Goal: Information Seeking & Learning: Learn about a topic

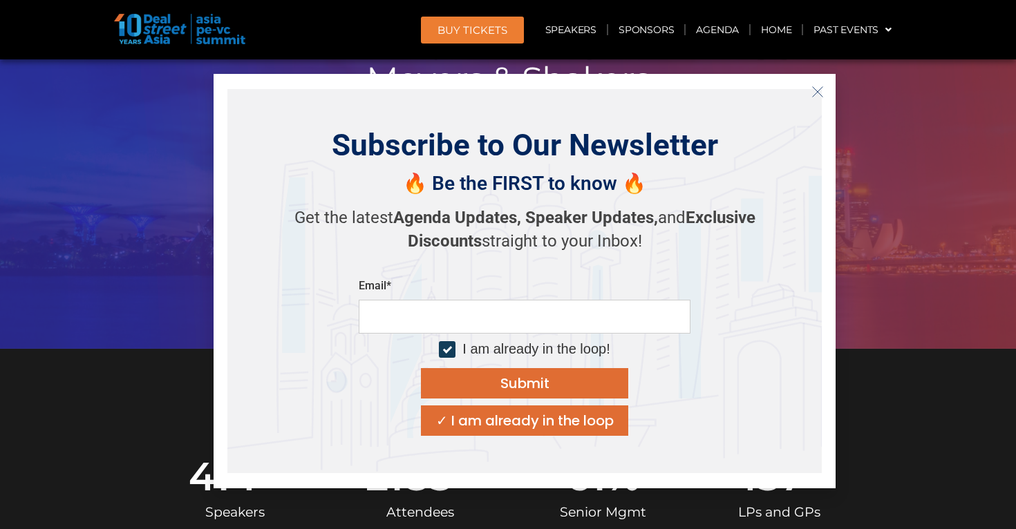
scroll to position [222, 0]
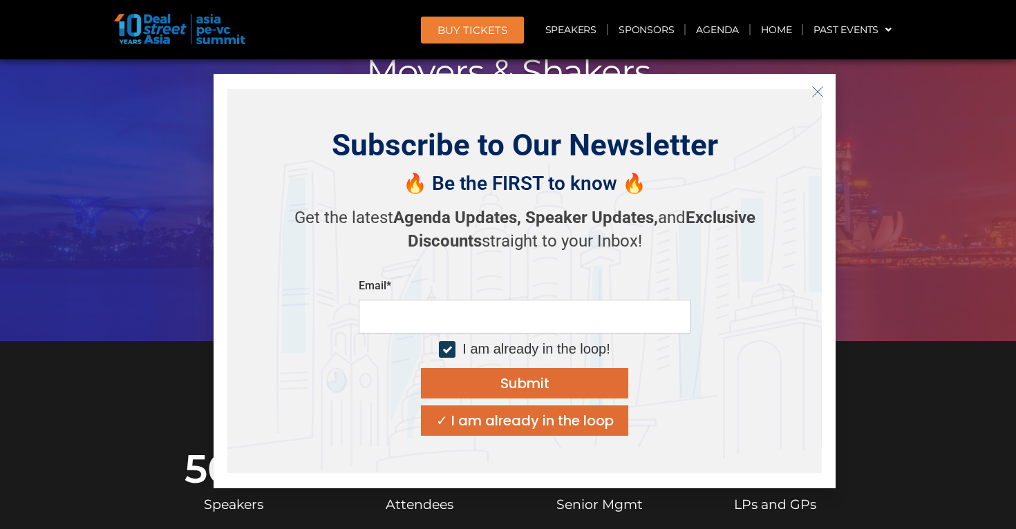
click at [819, 93] on line "Close" at bounding box center [818, 92] width 10 height 10
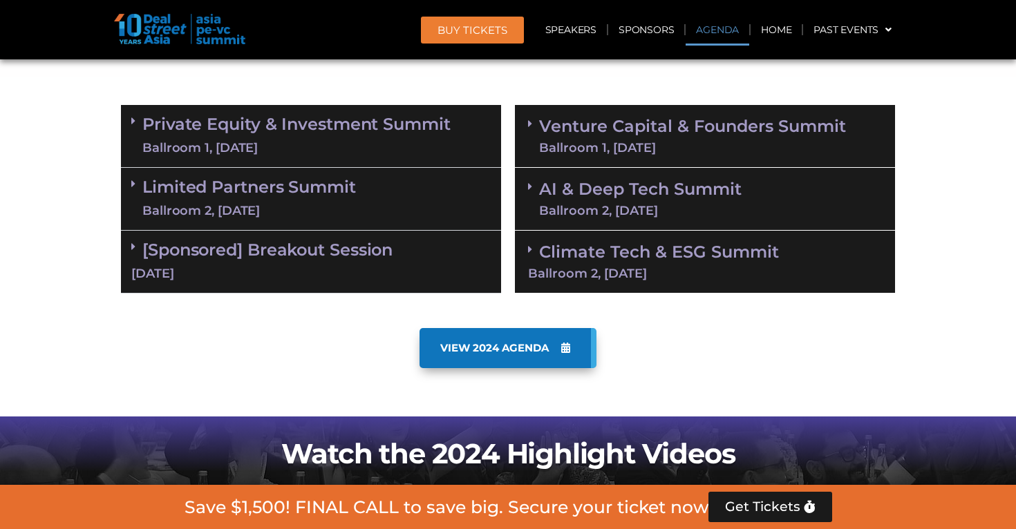
scroll to position [809, 0]
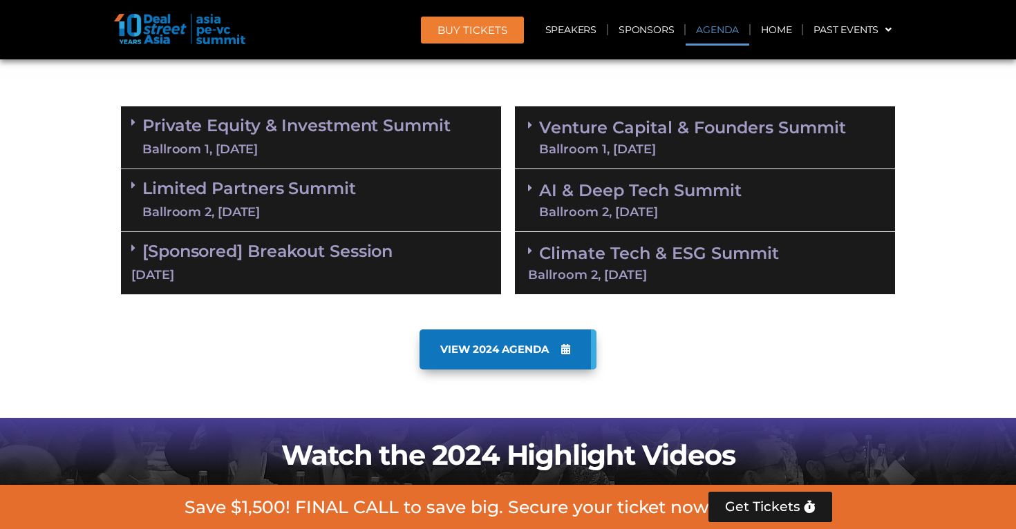
click at [799, 153] on div "Ballroom 1, [DATE]" at bounding box center [692, 149] width 307 height 12
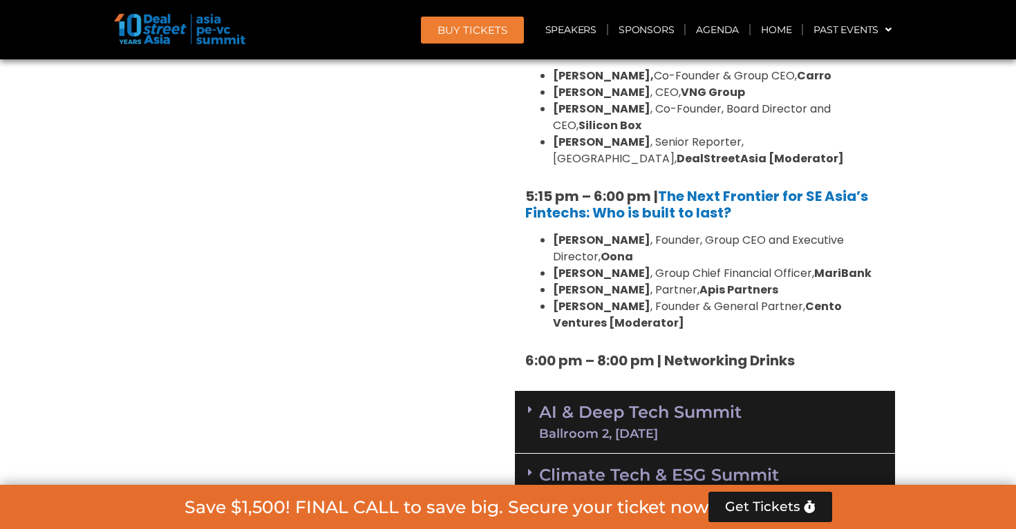
click at [776, 391] on div "AI & Deep Tech Summit Ballroom 2, [DATE]" at bounding box center [705, 422] width 380 height 63
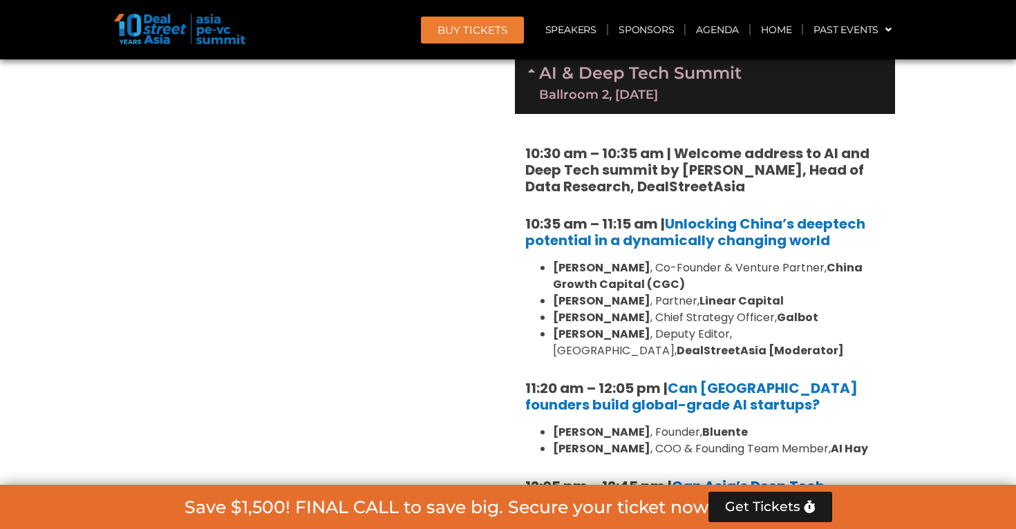
scroll to position [2701, 0]
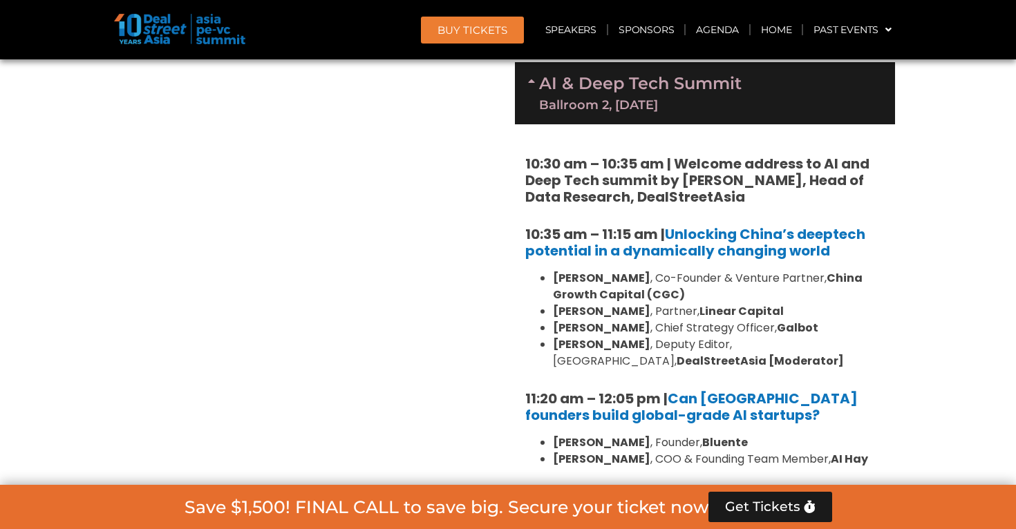
click at [786, 270] on li "Wayne Shiong , Co-Founder & Venture Partner, China Growth Capital (CGC)" at bounding box center [719, 286] width 332 height 33
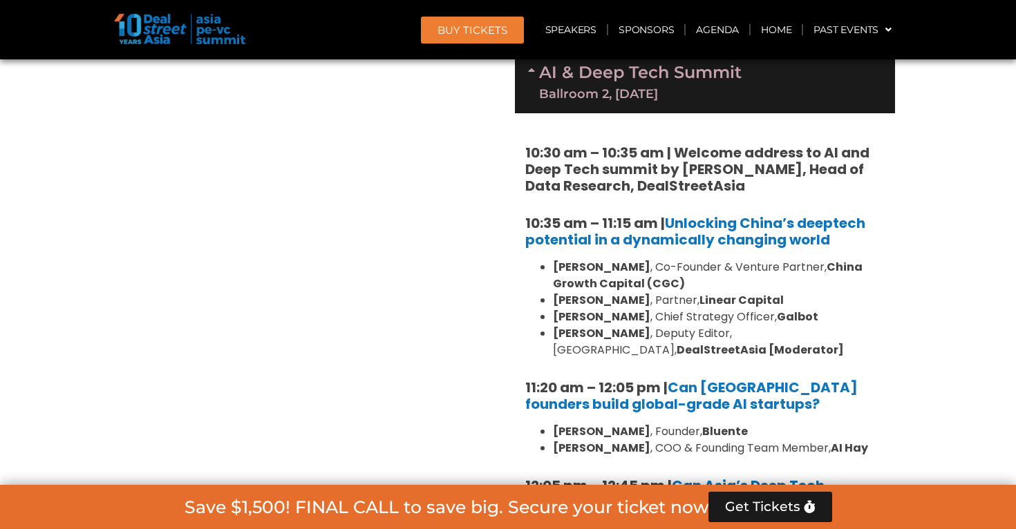
scroll to position [2712, 0]
click at [801, 343] on strong "DealStreetAsia [Moderator]" at bounding box center [759, 351] width 167 height 16
click at [797, 293] on li "Neil Zeng , Partner, Linear Capital" at bounding box center [719, 301] width 332 height 17
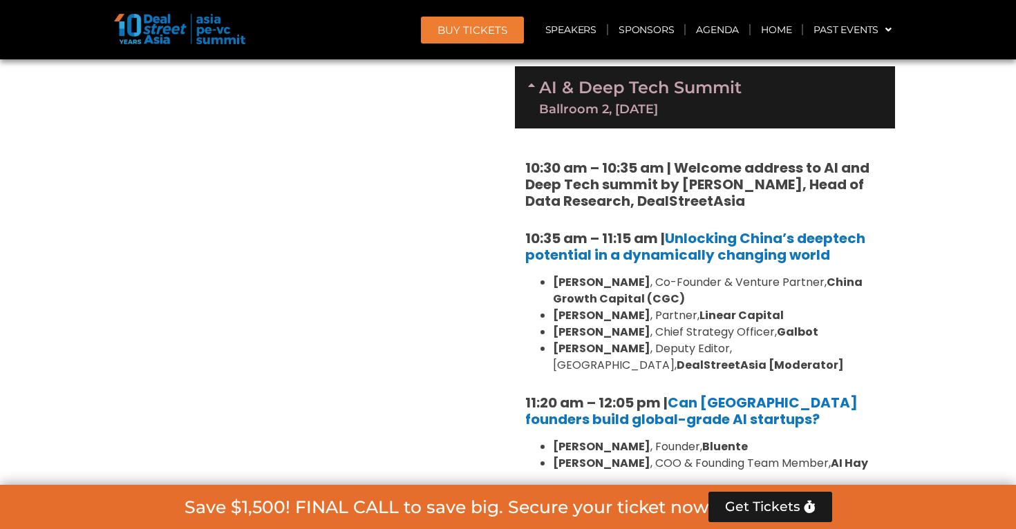
click at [797, 274] on li "Wayne Shiong , Co-Founder & Venture Partner, China Growth Capital (CGC)" at bounding box center [719, 290] width 332 height 33
click at [797, 324] on li "Yuli Zhao , Chief Strategy Officer, Galbot" at bounding box center [719, 332] width 332 height 17
click at [797, 307] on li "Neil Zeng , Partner, Linear Capital" at bounding box center [719, 315] width 332 height 17
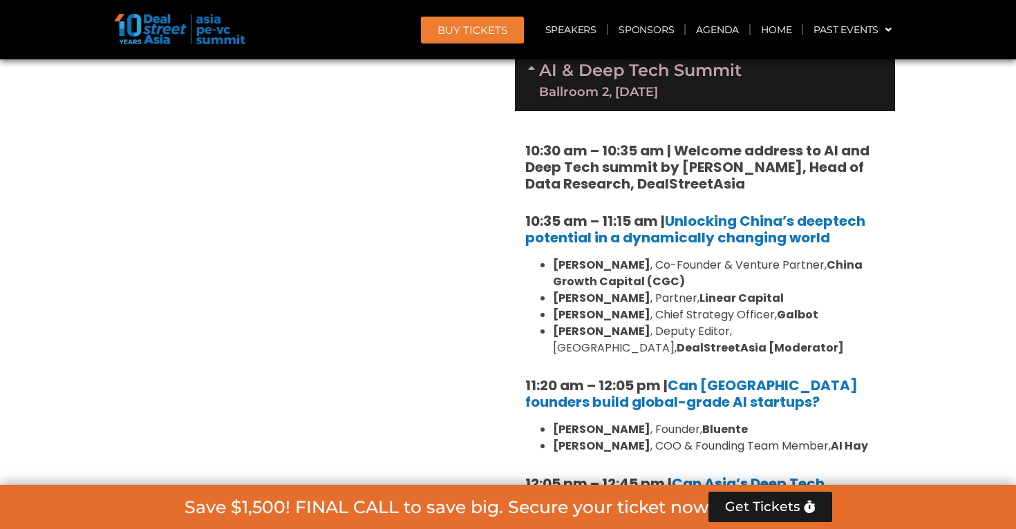
scroll to position [2715, 0]
click at [797, 306] on li "Yuli Zhao , Chief Strategy Officer, Galbot" at bounding box center [719, 314] width 332 height 17
click at [797, 289] on li "Neil Zeng , Partner, Linear Capital" at bounding box center [719, 297] width 332 height 17
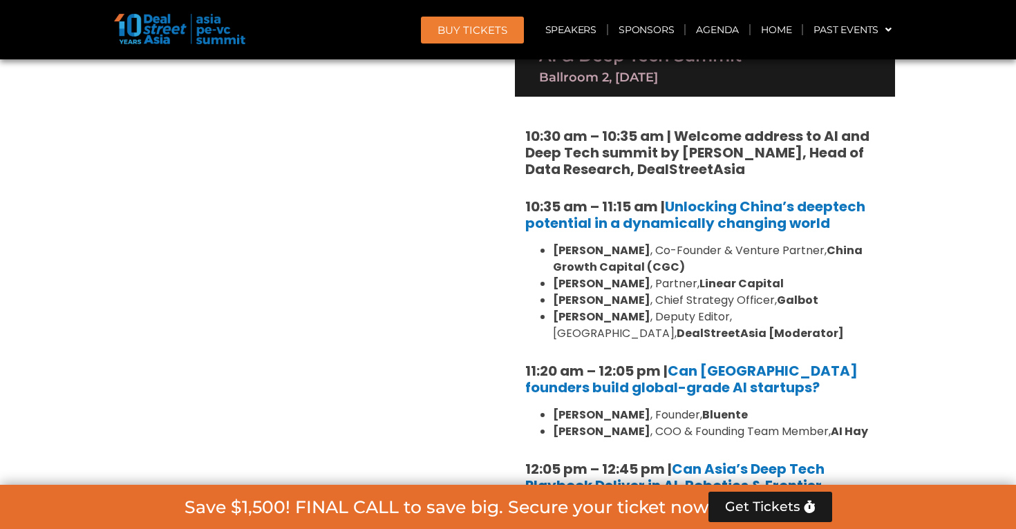
scroll to position [2733, 0]
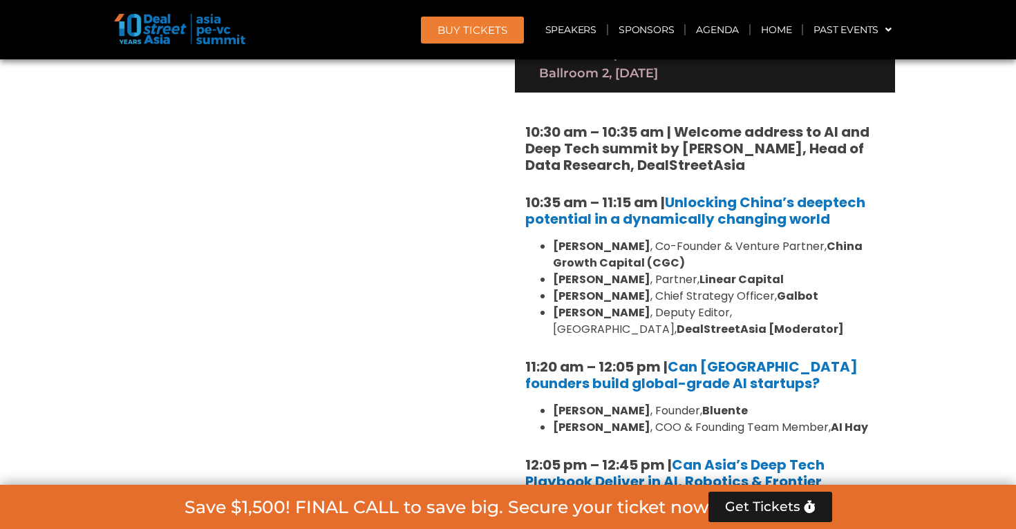
click at [793, 305] on li "Eudora Wang , Deputy Editor, Greater China, DealStreetAsia [Moderator]" at bounding box center [719, 321] width 332 height 33
click at [795, 305] on li "Eudora Wang , Deputy Editor, Greater China, DealStreetAsia [Moderator]" at bounding box center [719, 321] width 332 height 33
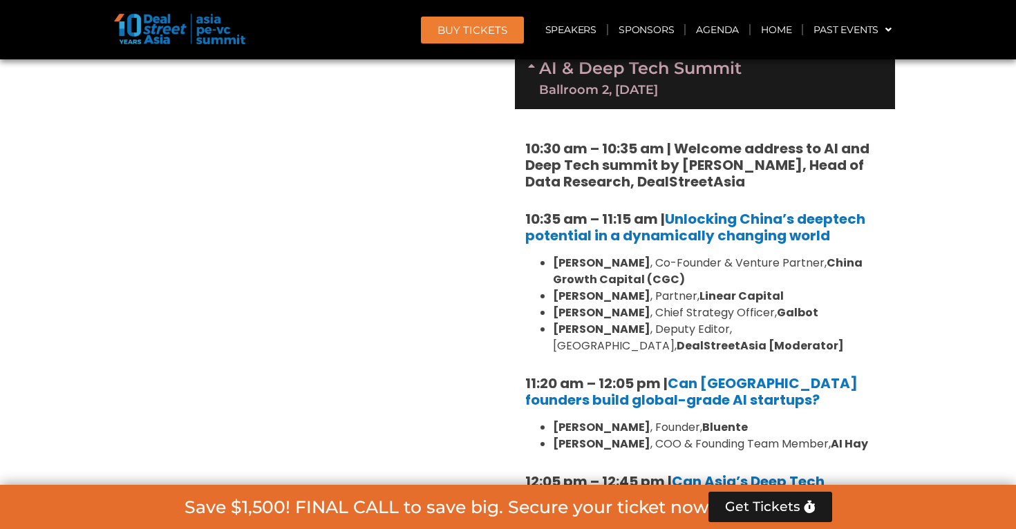
click at [795, 305] on li "Yuli Zhao , Chief Strategy Officer, Galbot" at bounding box center [719, 313] width 332 height 17
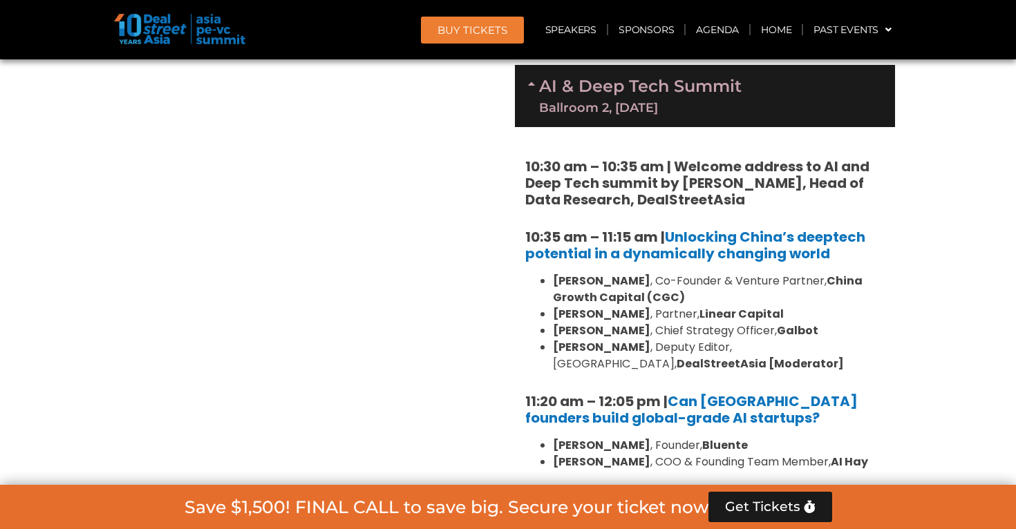
click at [795, 306] on li "Neil Zeng , Partner, Linear Capital" at bounding box center [719, 314] width 332 height 17
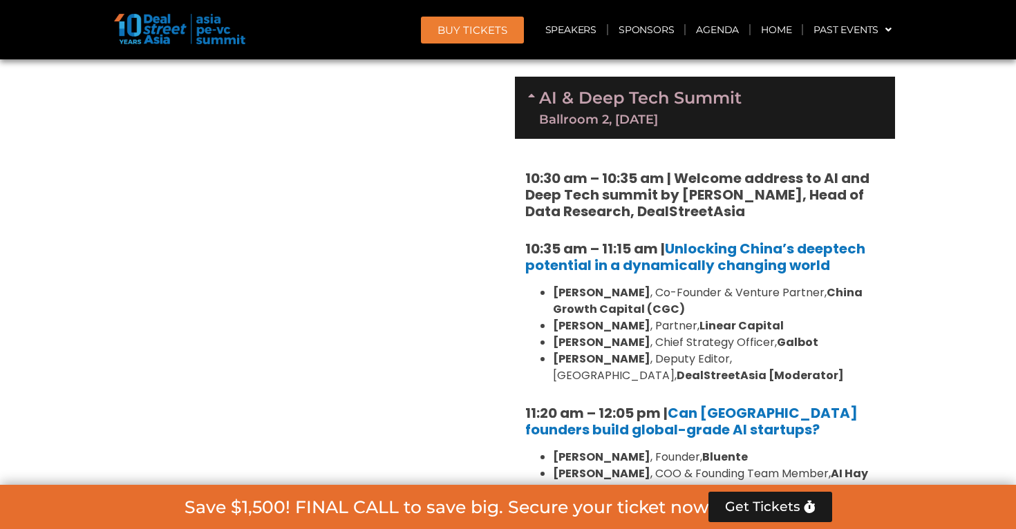
scroll to position [2706, 0]
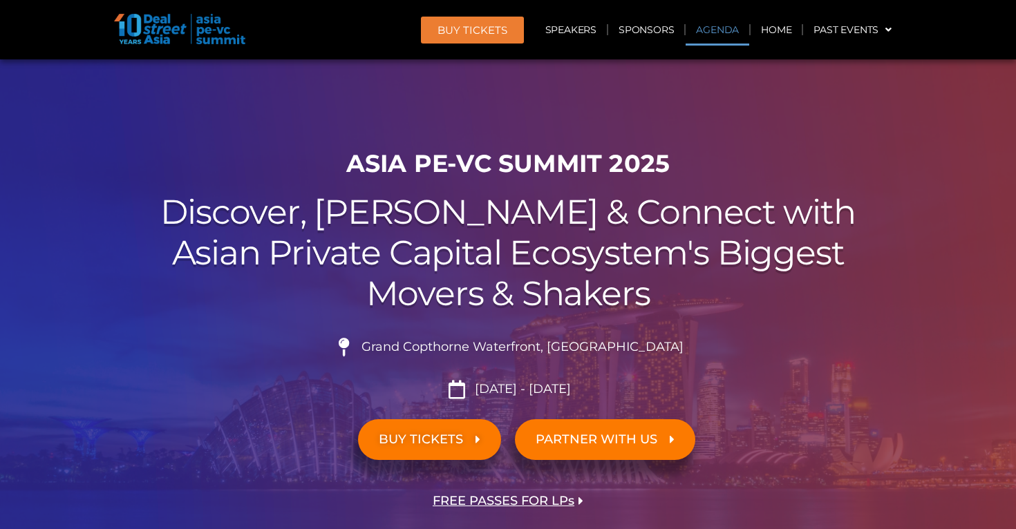
click at [698, 30] on link "Agenda" at bounding box center [717, 30] width 64 height 32
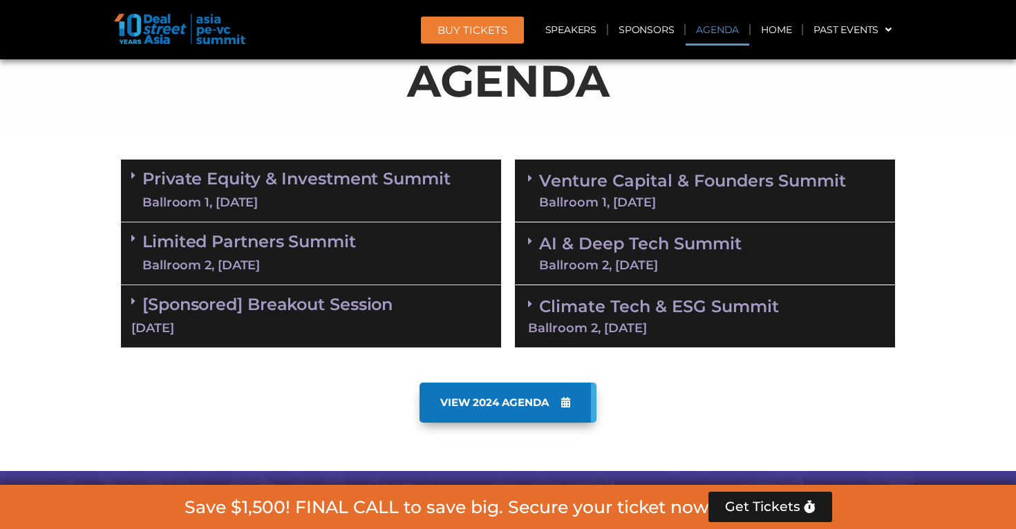
scroll to position [757, 0]
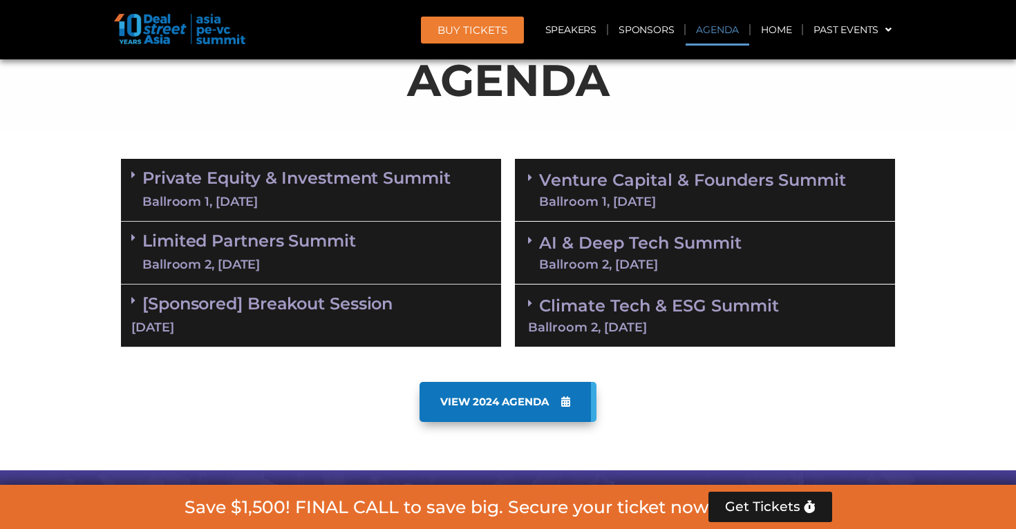
click at [663, 229] on div "AI & Deep Tech Summit Ballroom 2, [DATE]" at bounding box center [705, 253] width 380 height 63
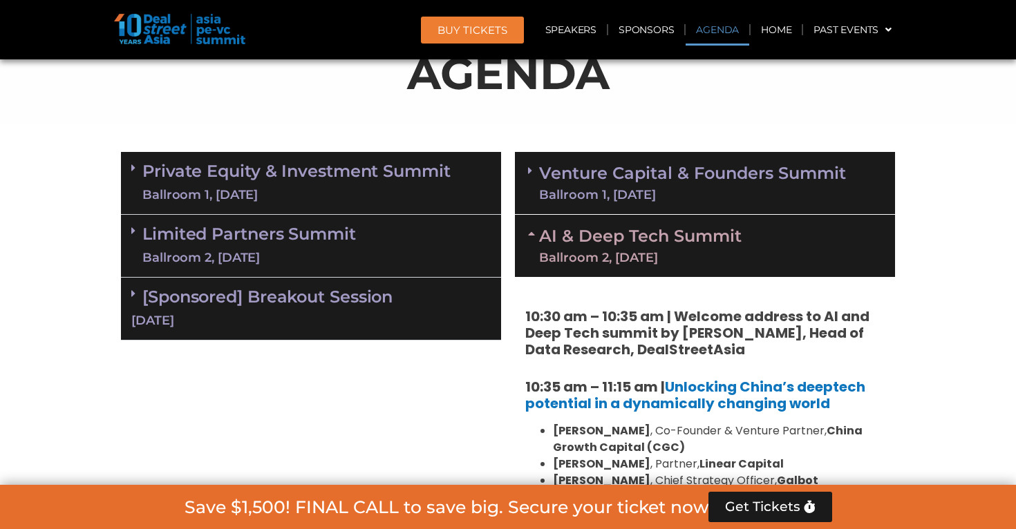
scroll to position [759, 0]
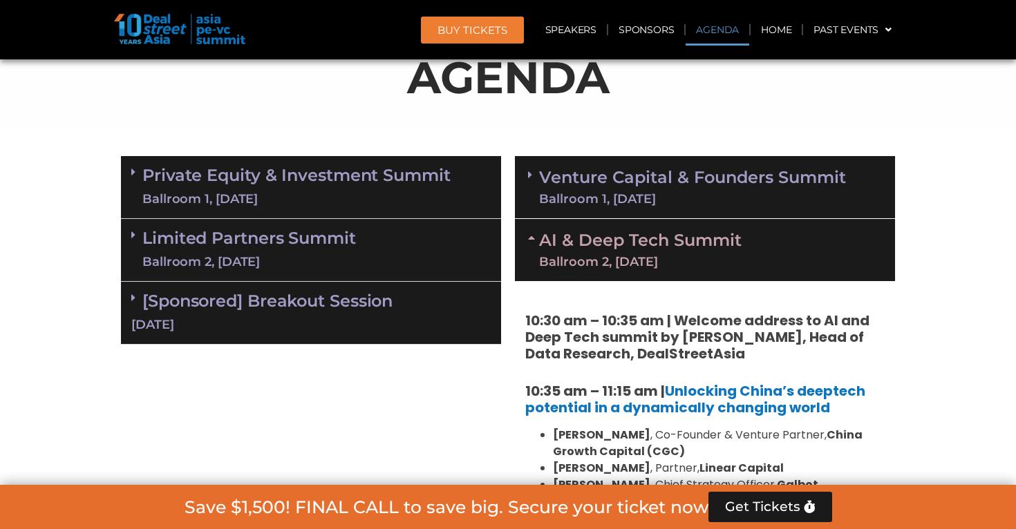
click at [696, 234] on link "AI & Deep Tech Summit Ballroom 2, [DATE]" at bounding box center [640, 250] width 202 height 36
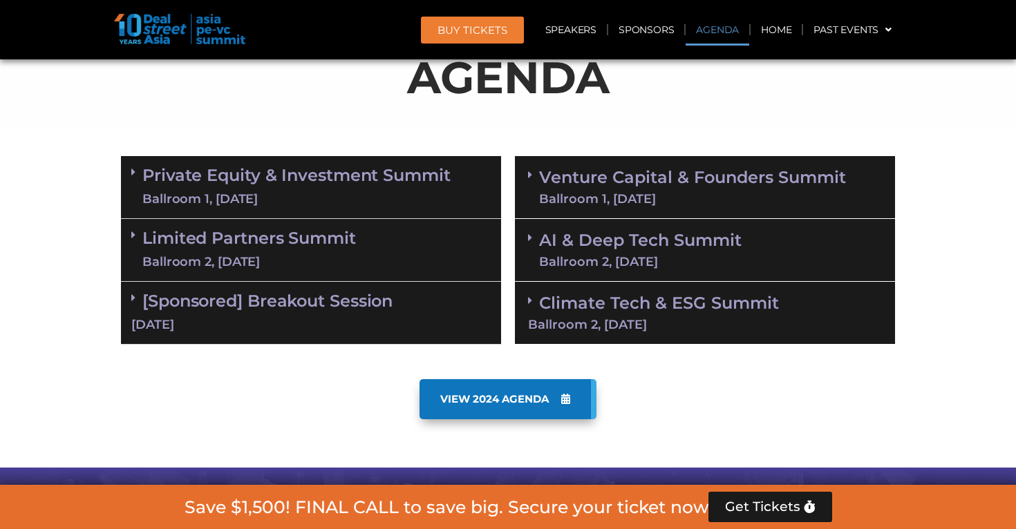
click at [700, 252] on link "AI & Deep Tech Summit Ballroom 2, [DATE]" at bounding box center [640, 250] width 202 height 36
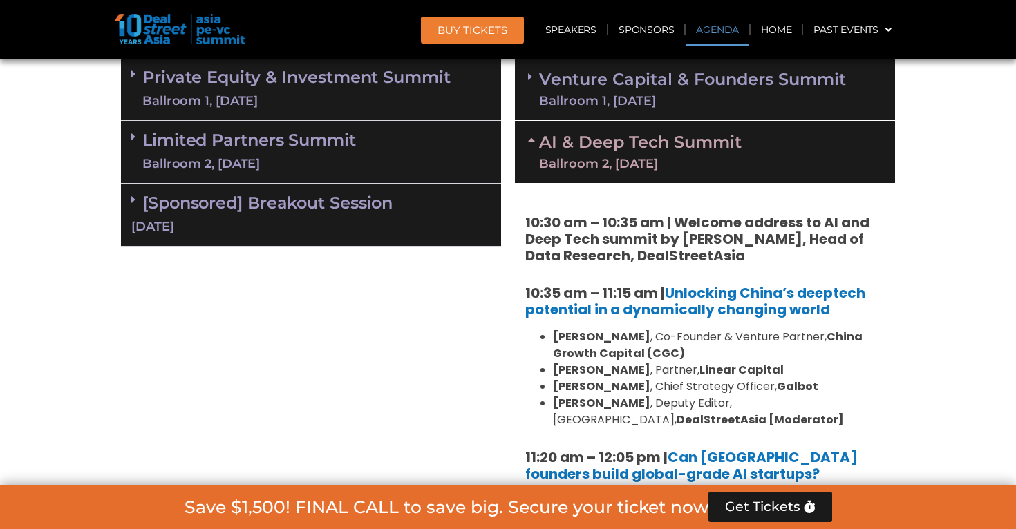
scroll to position [846, 0]
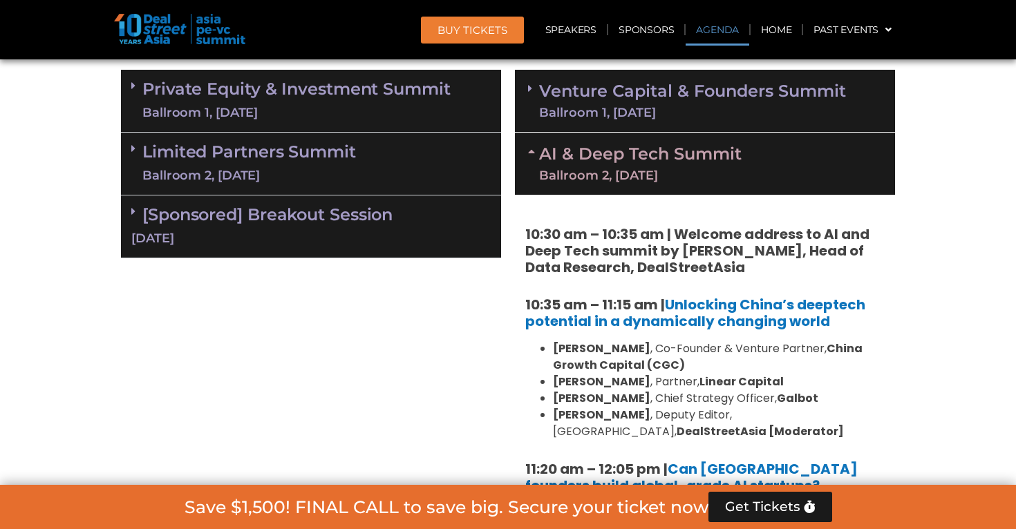
click at [387, 155] on div "Limited Partners [GEOGRAPHIC_DATA] 2, [DATE]" at bounding box center [311, 164] width 380 height 63
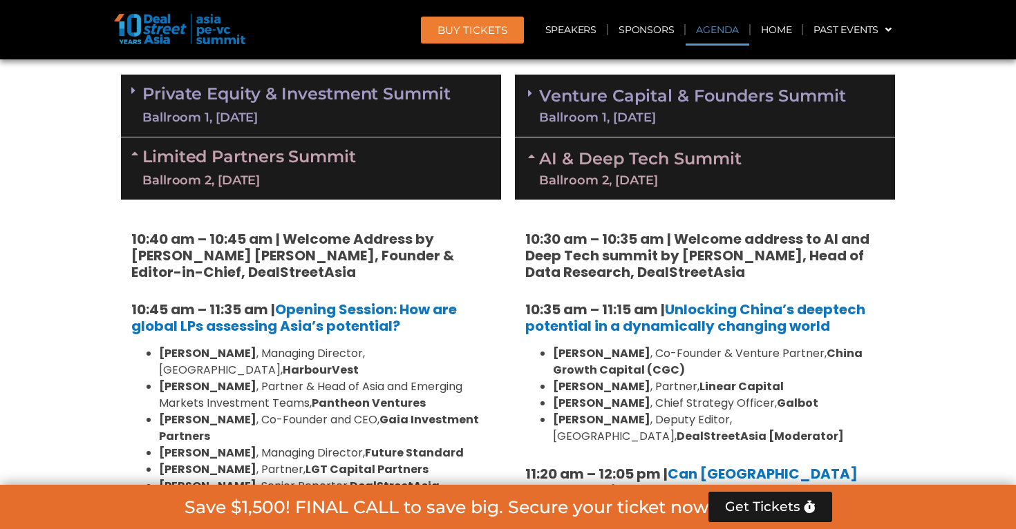
scroll to position [824, 0]
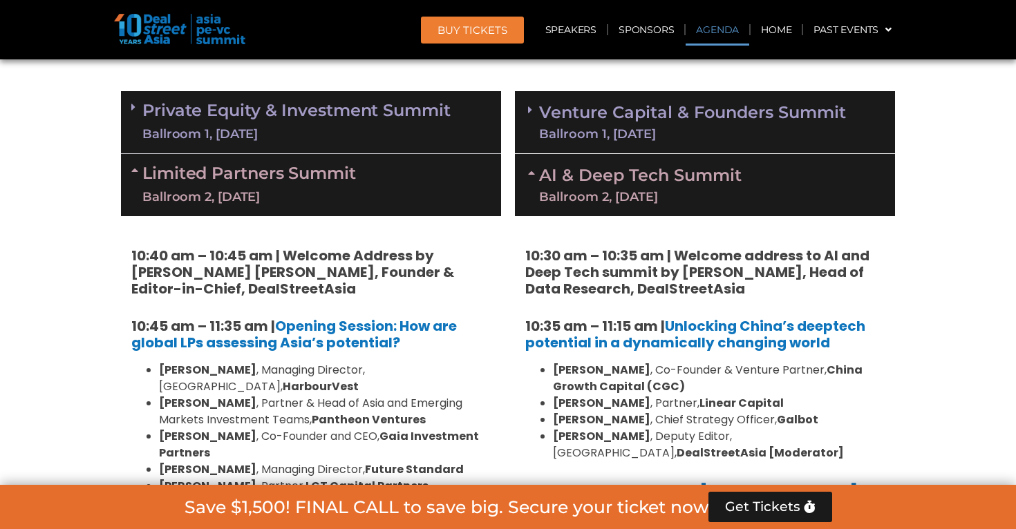
click at [734, 183] on link "AI & Deep Tech Summit Ballroom 2, [DATE]" at bounding box center [640, 185] width 202 height 36
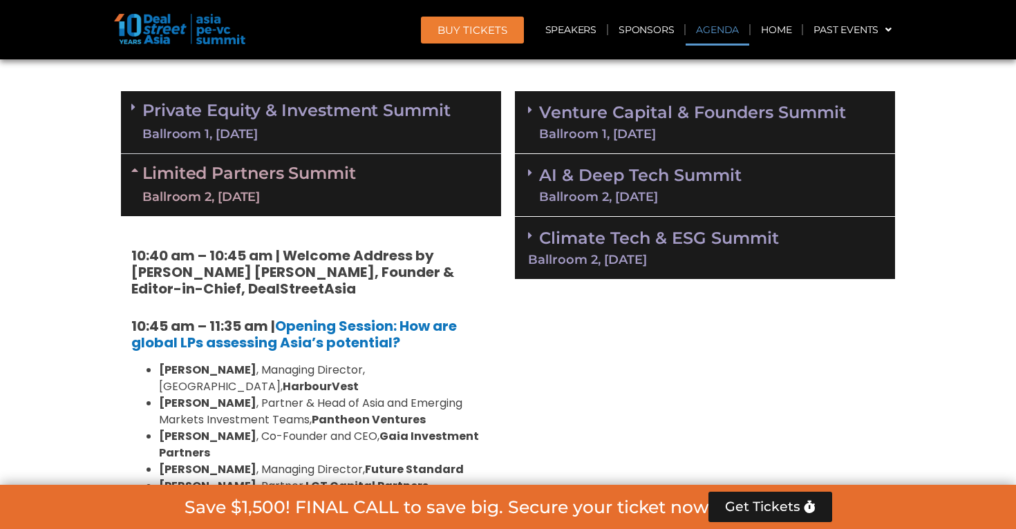
click at [735, 121] on link "Venture Capital & Founders​ Summit Ballroom 1, [DATE]" at bounding box center [692, 122] width 307 height 36
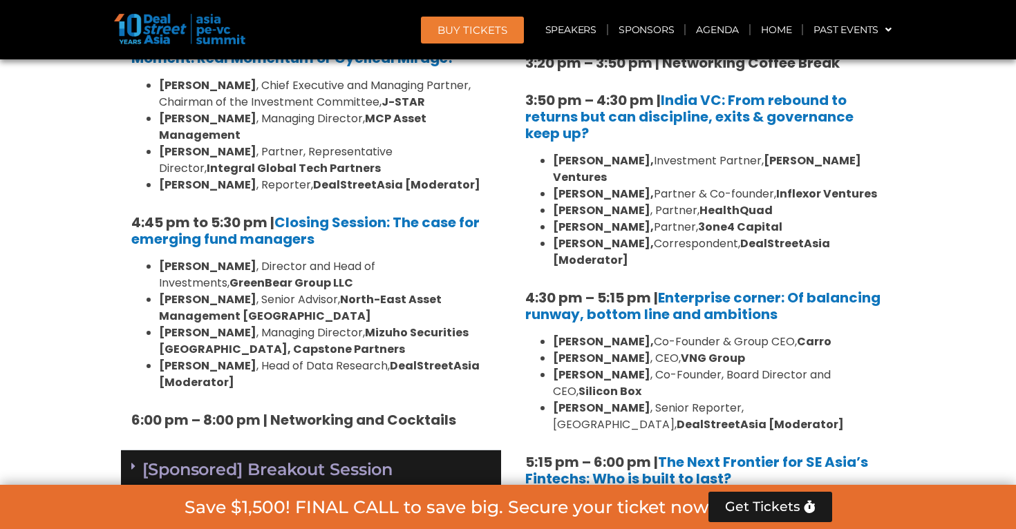
scroll to position [2125, 0]
